Goal: Task Accomplishment & Management: Manage account settings

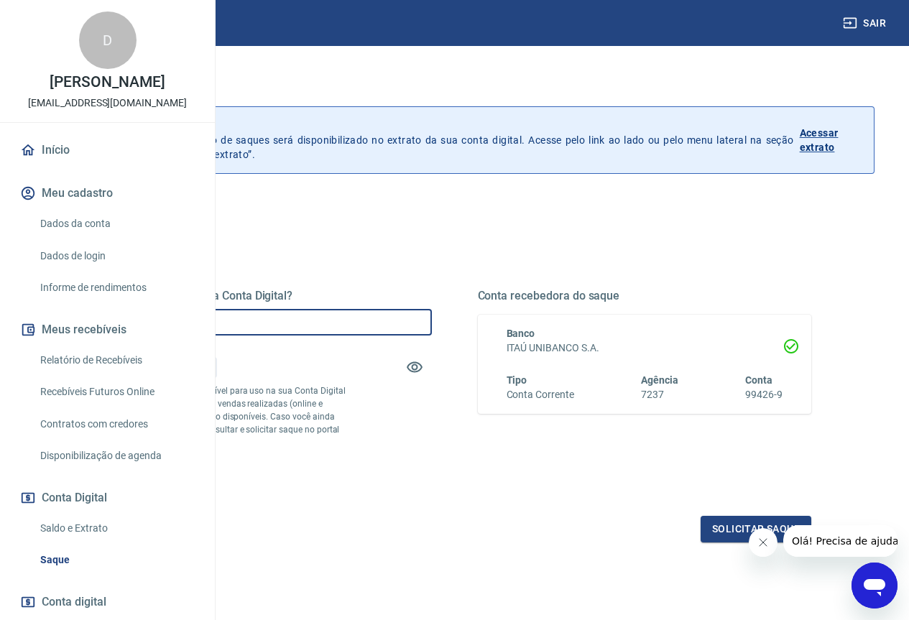
click at [395, 318] on input "R$ 0,00" at bounding box center [265, 322] width 334 height 27
type input "R$ 500,00"
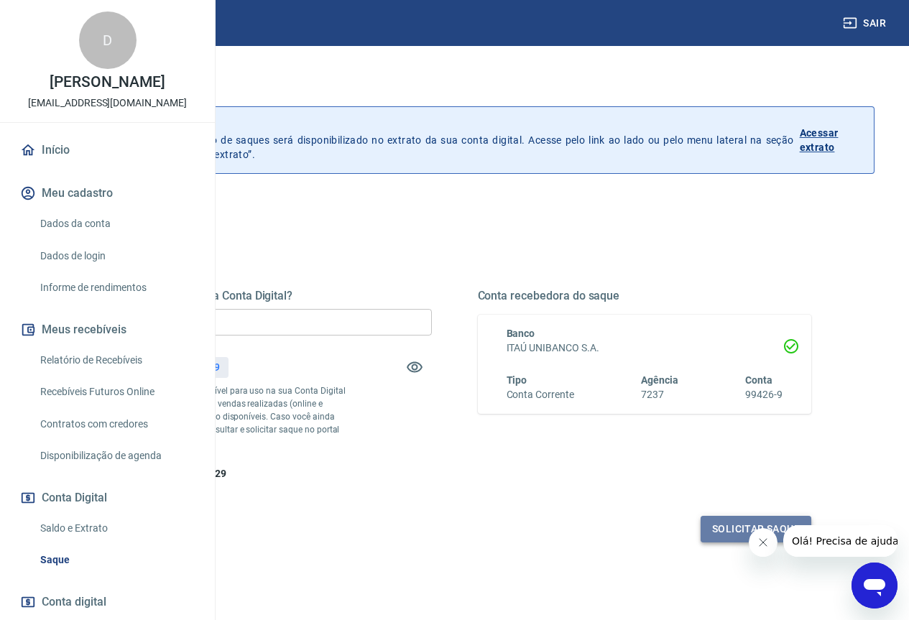
click at [722, 543] on button "Solicitar saque" at bounding box center [756, 529] width 111 height 27
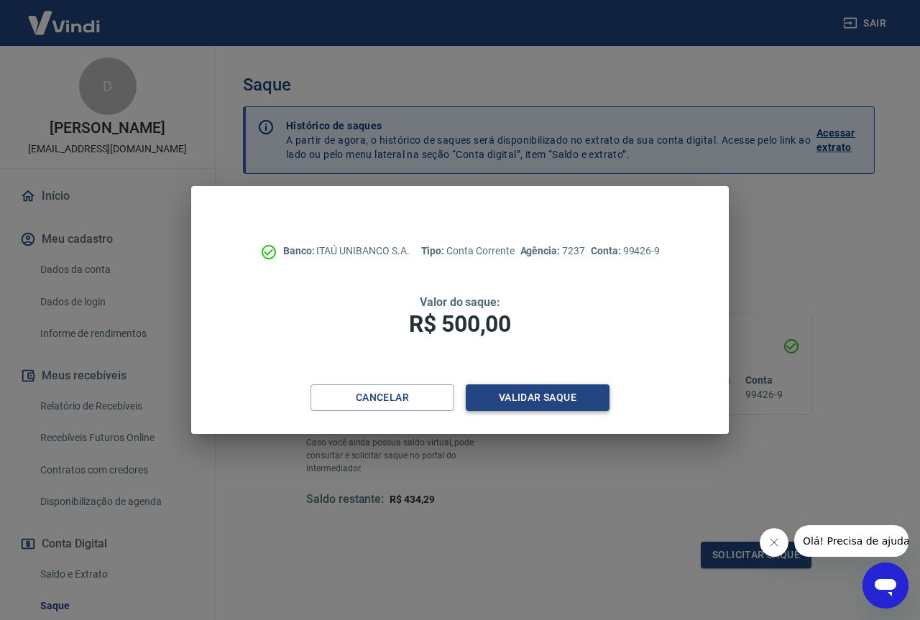
click at [526, 406] on button "Validar saque" at bounding box center [538, 397] width 144 height 27
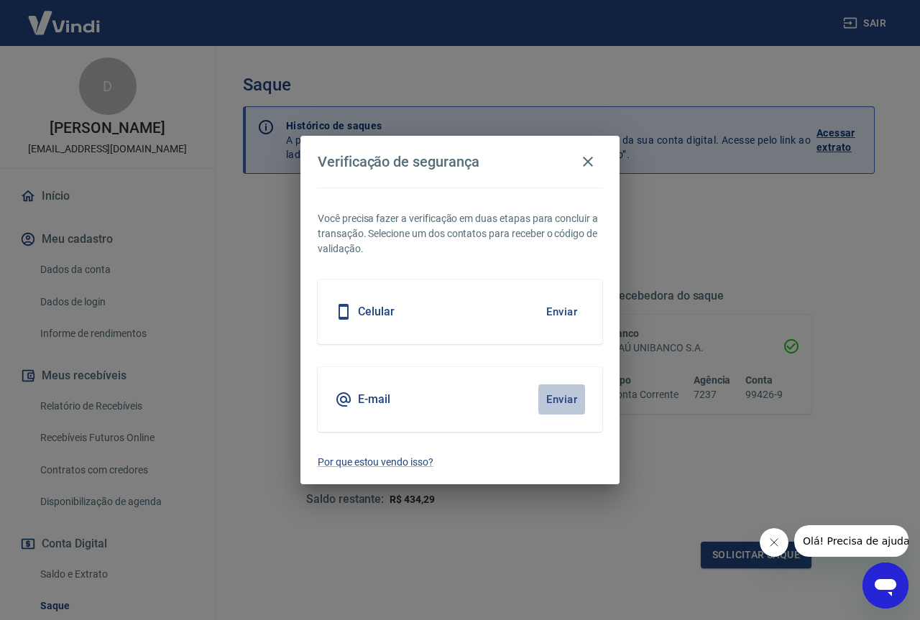
click at [552, 389] on button "Enviar" at bounding box center [561, 399] width 47 height 30
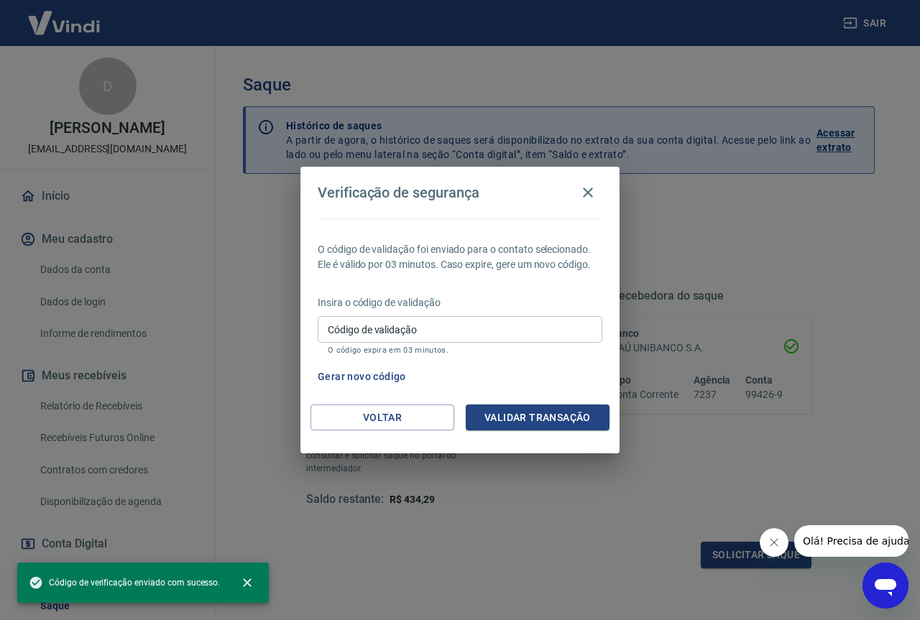
click at [391, 330] on input "Código de validação" at bounding box center [460, 329] width 285 height 27
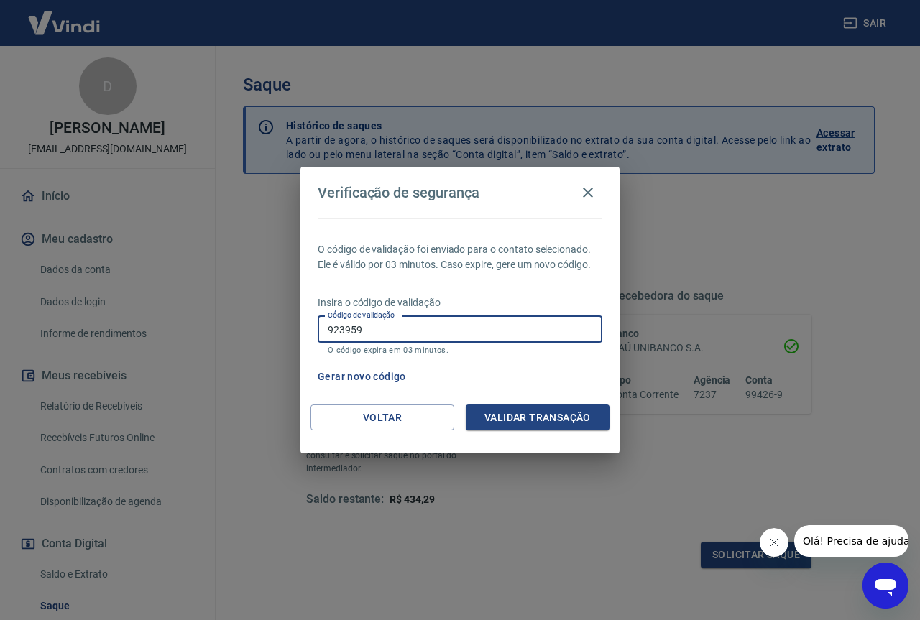
type input "923959"
click at [526, 416] on button "Validar transação" at bounding box center [538, 418] width 144 height 27
